Goal: Navigation & Orientation: Find specific page/section

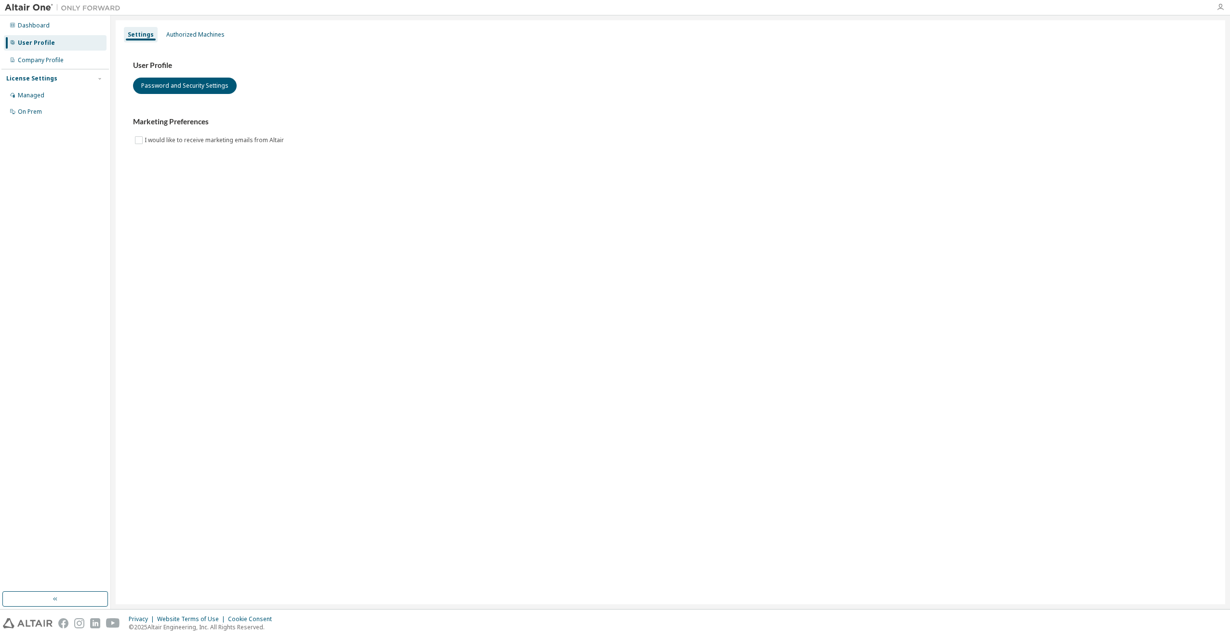
click at [1220, 8] on icon "button" at bounding box center [1221, 7] width 8 height 8
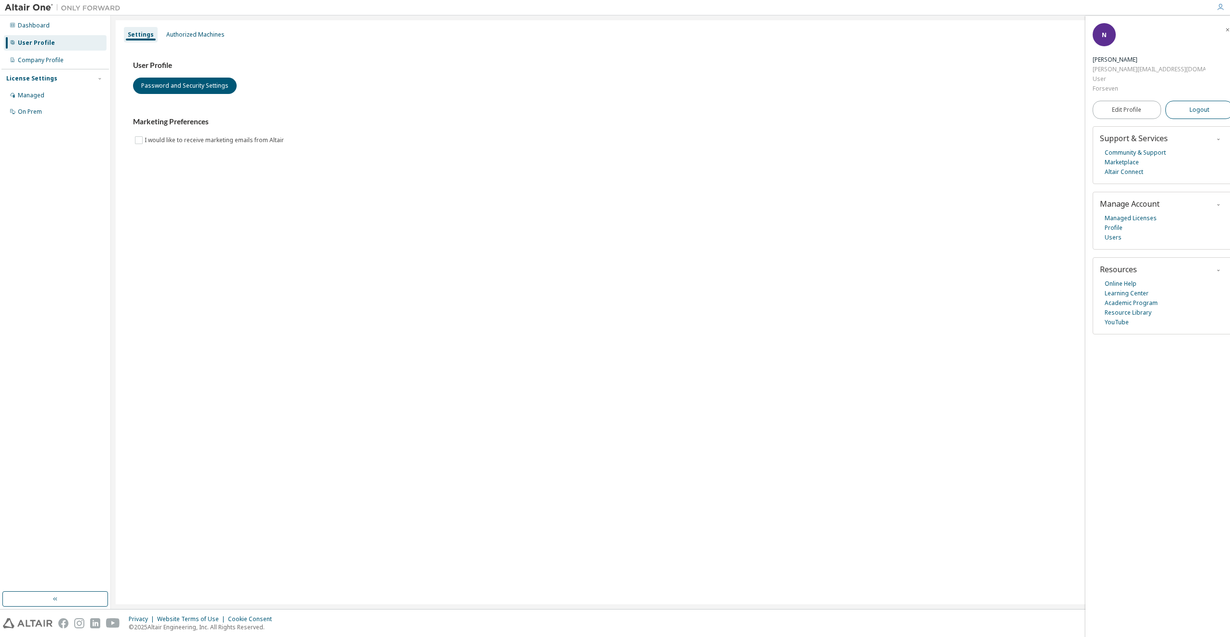
click at [1190, 105] on span "Logout" at bounding box center [1200, 110] width 20 height 10
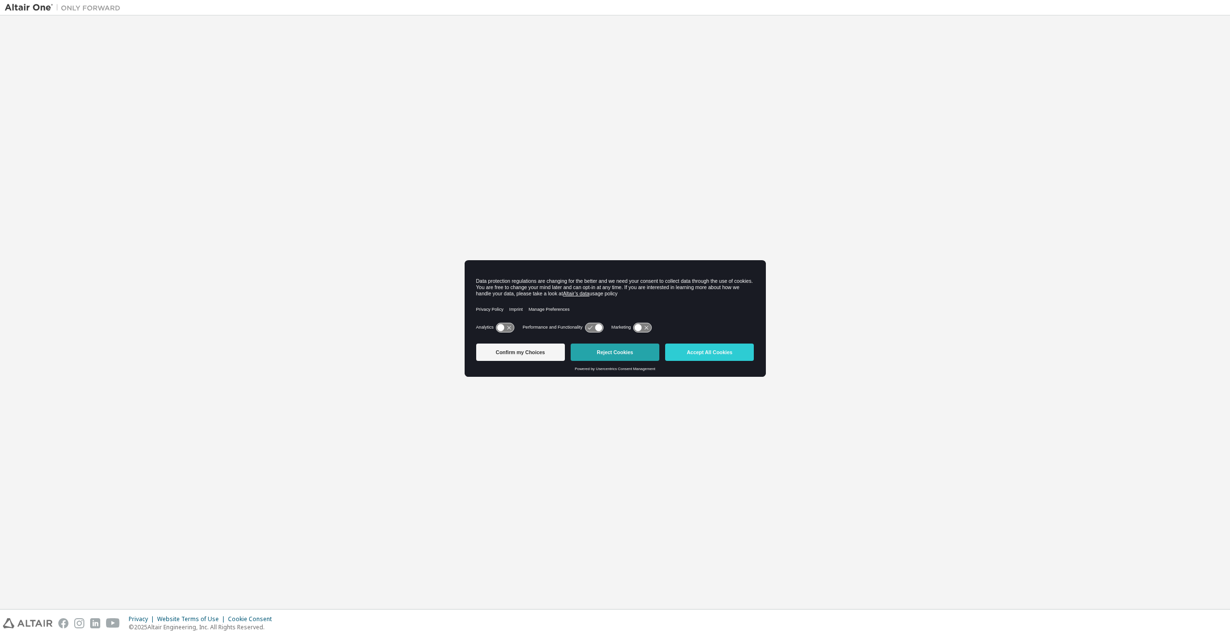
click at [610, 351] on button "Reject Cookies" at bounding box center [615, 352] width 89 height 17
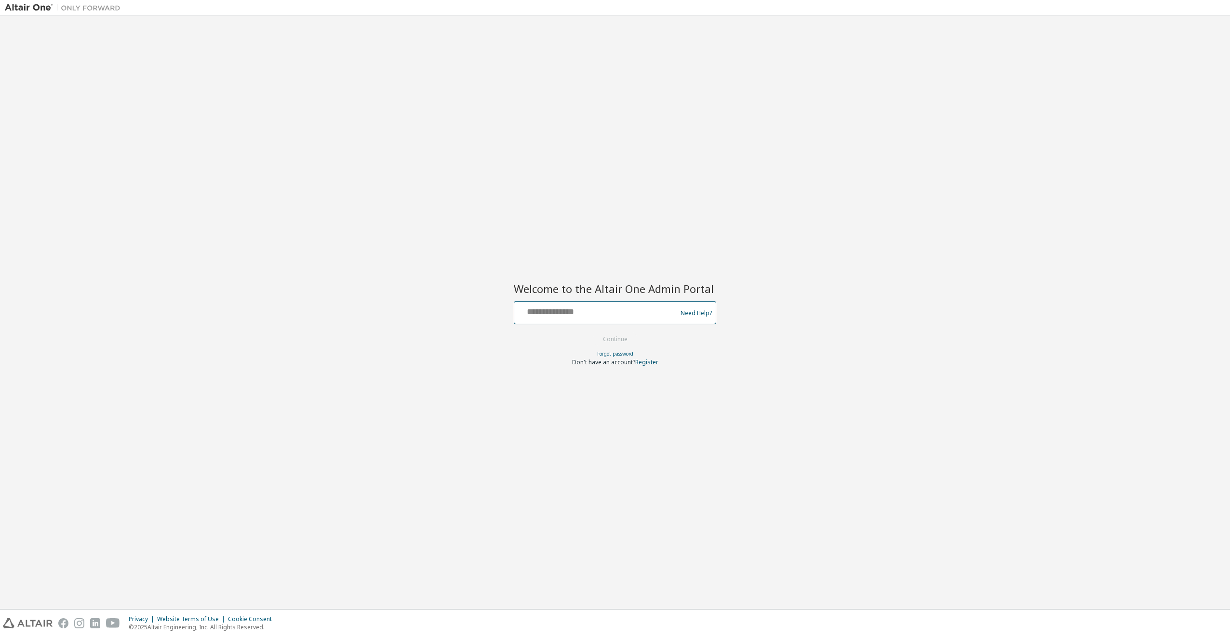
click at [568, 313] on input "text" at bounding box center [597, 311] width 158 height 14
type input "**********"
click at [618, 339] on button "Continue" at bounding box center [615, 339] width 45 height 14
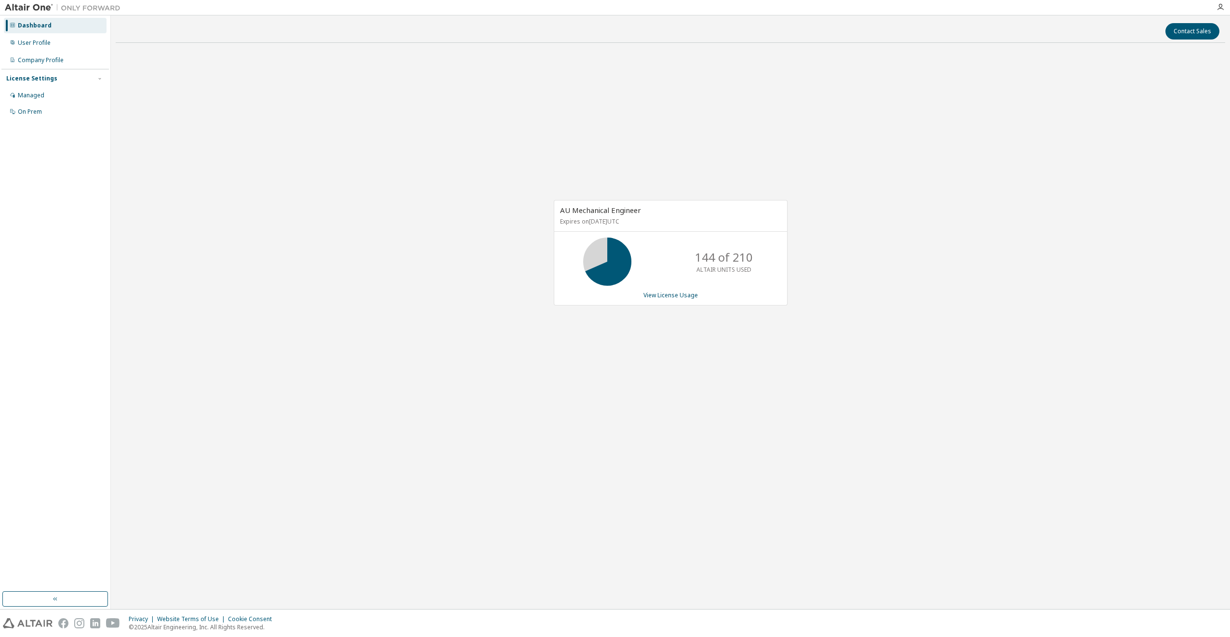
click at [0, 637] on nordpass-portal at bounding box center [0, 637] width 0 height 0
click at [1222, 11] on icon "button" at bounding box center [1221, 7] width 8 height 8
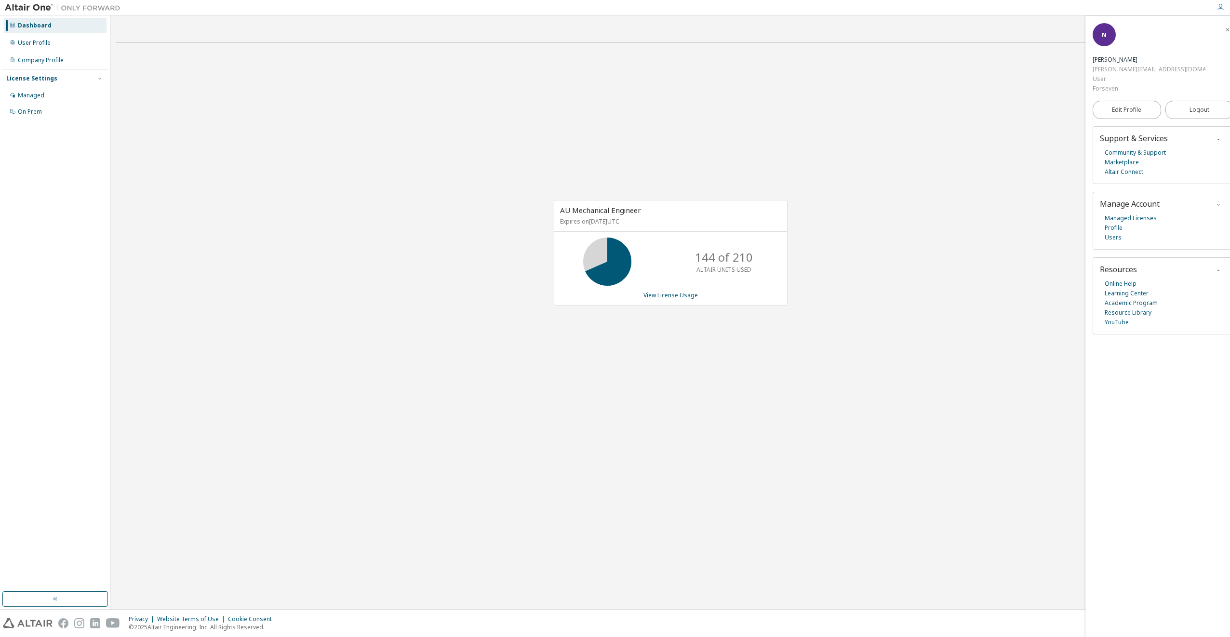
click at [983, 22] on div "Contact Sales AU Mechanical Engineer Expires on [DATE] UTC 144 of 210 ALTAIR UN…" at bounding box center [671, 312] width 1110 height 584
click at [937, 285] on div "AU Mechanical Engineer Expires on [DATE] UTC 144 of 210 ALTAIR UNITS USED View …" at bounding box center [671, 258] width 1110 height 414
